Goal: Find specific page/section: Find specific page/section

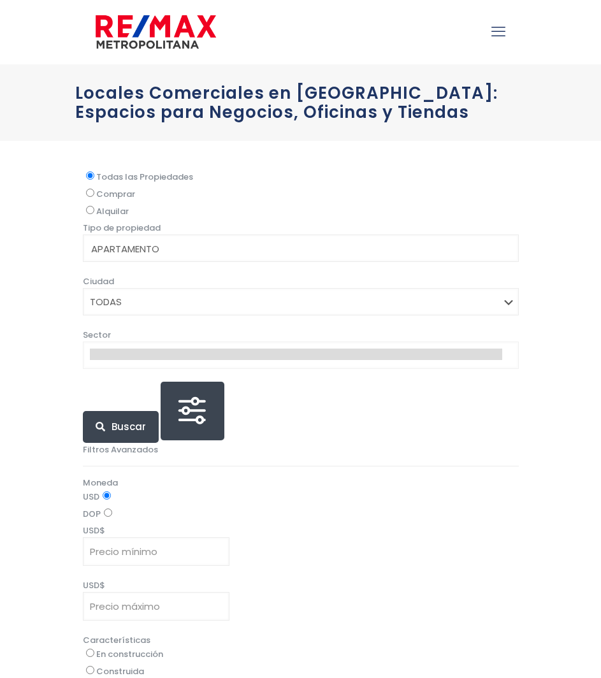
select select
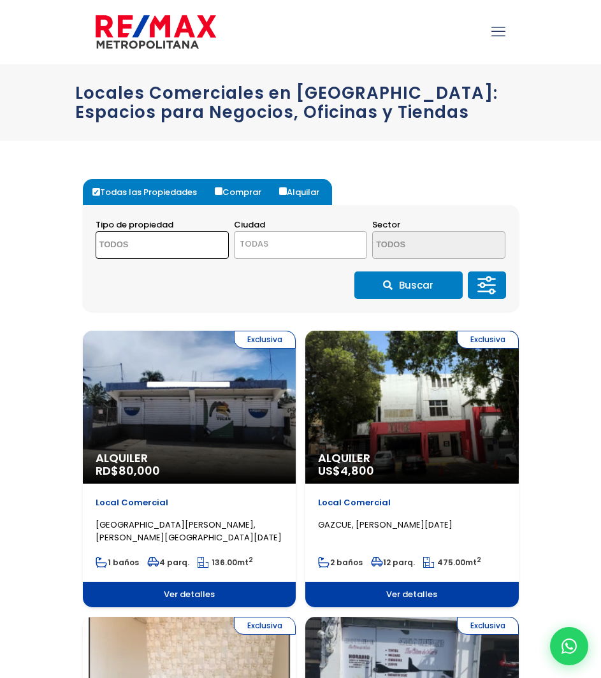
drag, startPoint x: 182, startPoint y: 254, endPoint x: 161, endPoint y: 238, distance: 26.8
click at [161, 238] on textarea "Search" at bounding box center [150, 245] width 108 height 27
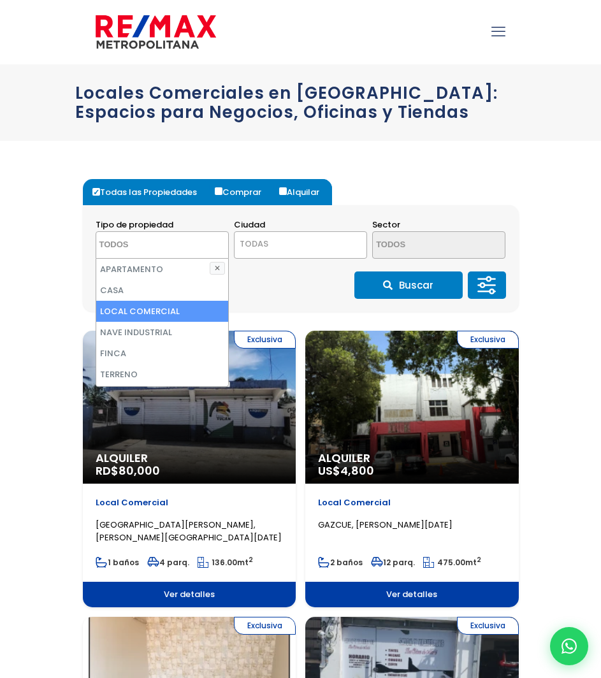
click at [148, 307] on li "LOCAL COMERCIAL" at bounding box center [162, 311] width 132 height 21
select select "comercial+site"
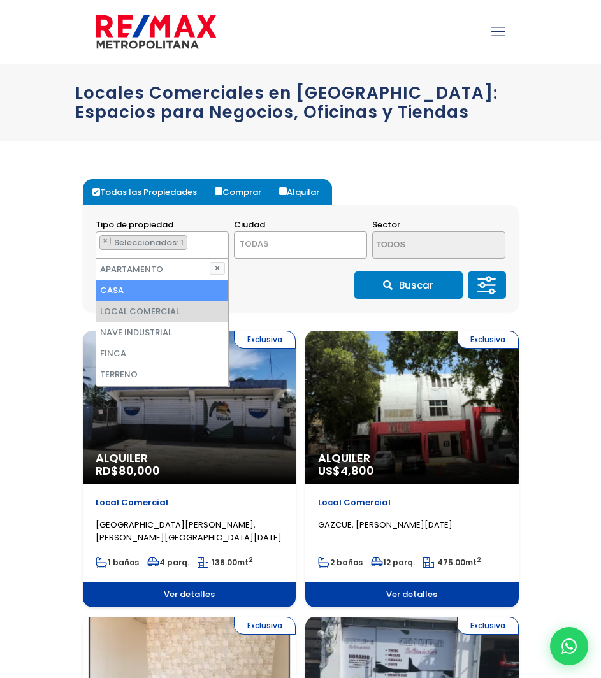
click at [297, 241] on span "TODAS" at bounding box center [301, 244] width 132 height 18
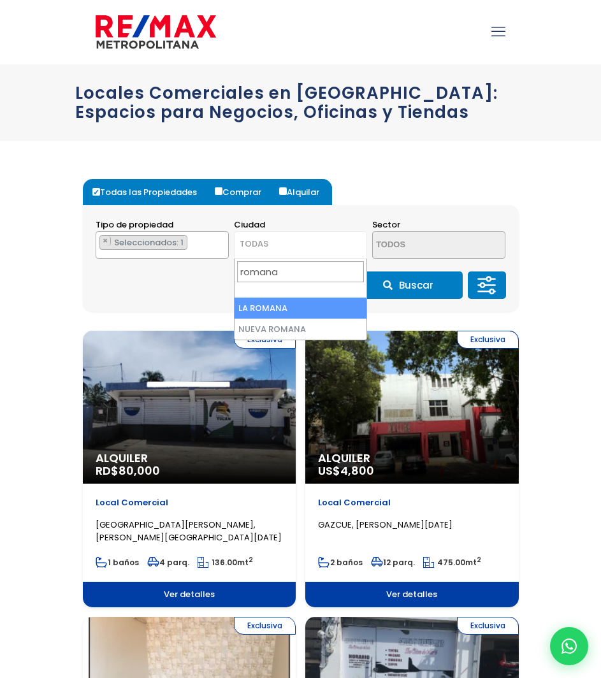
type input "romana"
select select "60"
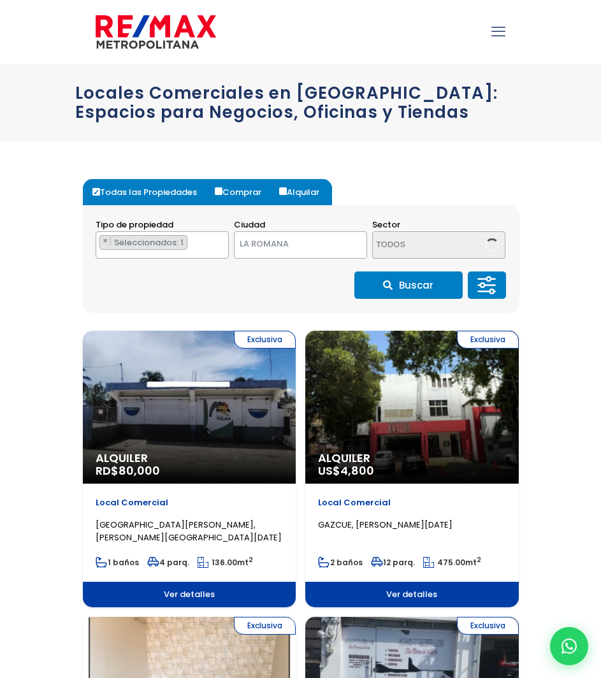
click at [417, 289] on button "Buscar" at bounding box center [408, 285] width 108 height 27
click at [409, 289] on button "Buscar" at bounding box center [408, 285] width 108 height 27
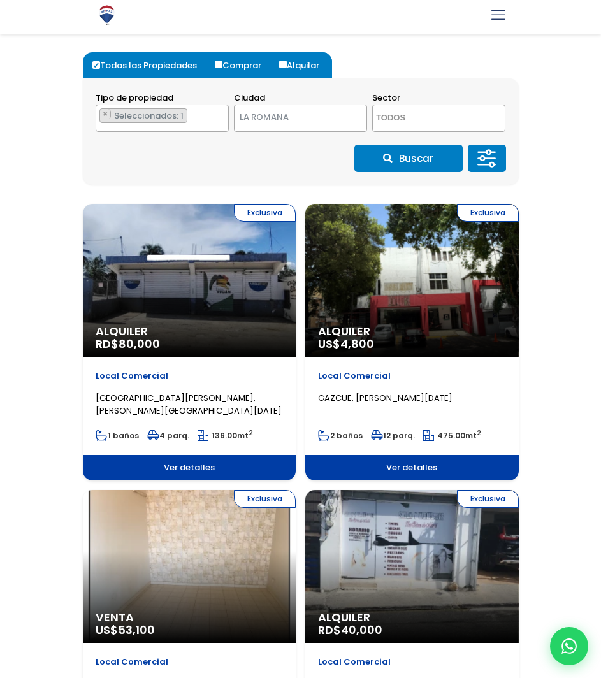
scroll to position [157, 0]
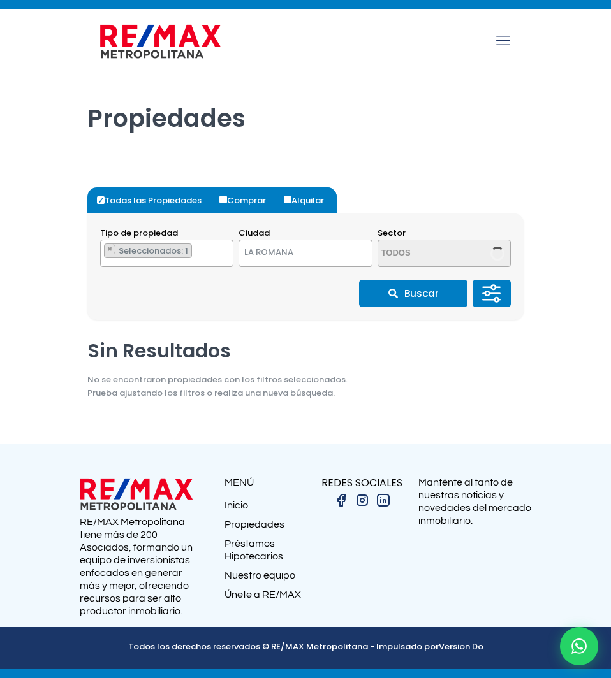
select select "60"
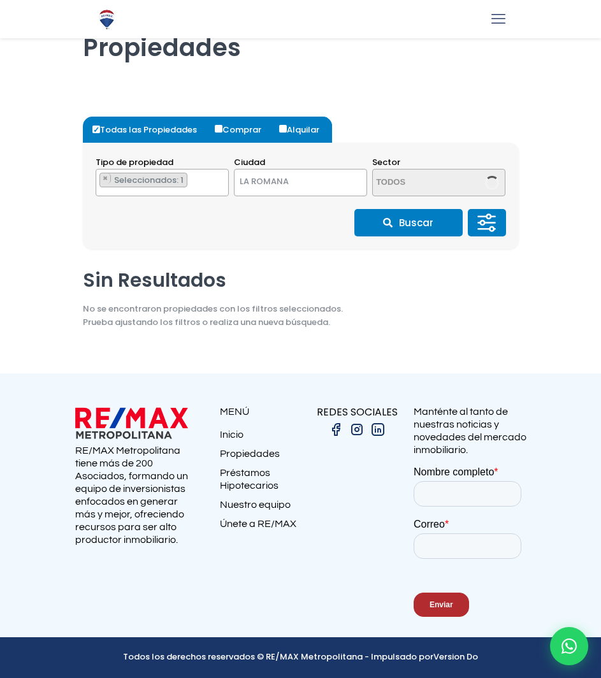
scroll to position [62, 0]
